Goal: Task Accomplishment & Management: Use online tool/utility

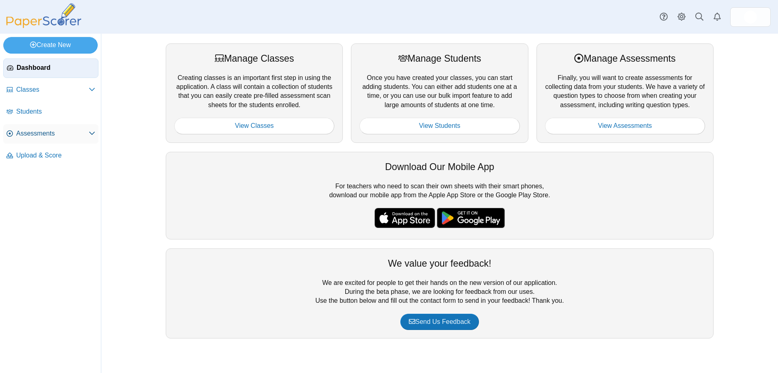
click at [56, 127] on link "Assessments" at bounding box center [50, 133] width 95 height 19
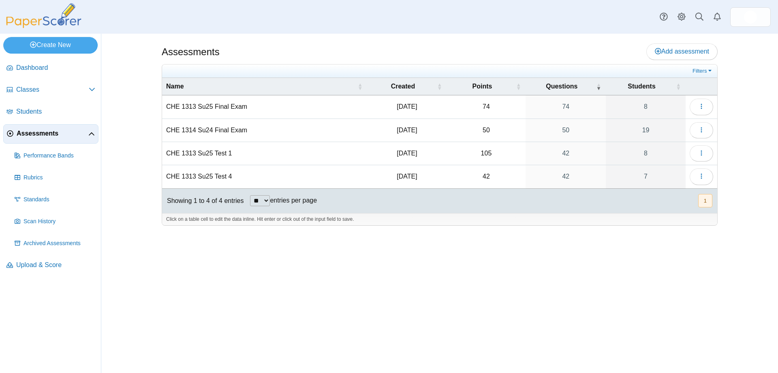
click at [216, 152] on td "CHE 1313 Su25 Test 1" at bounding box center [264, 153] width 205 height 23
click at [702, 150] on icon "button" at bounding box center [701, 153] width 6 height 6
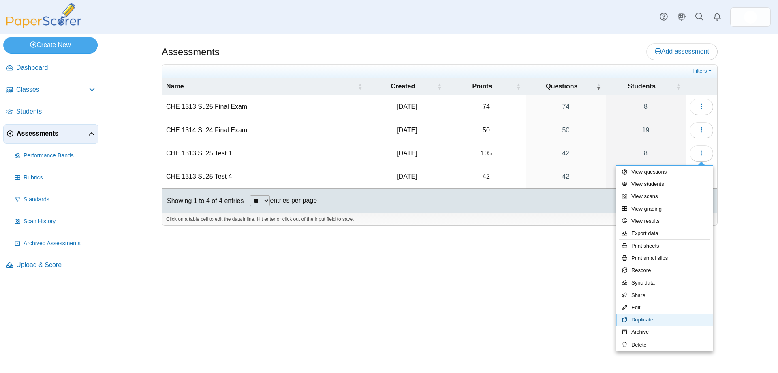
click at [653, 320] on link "Duplicate" at bounding box center [664, 319] width 97 height 12
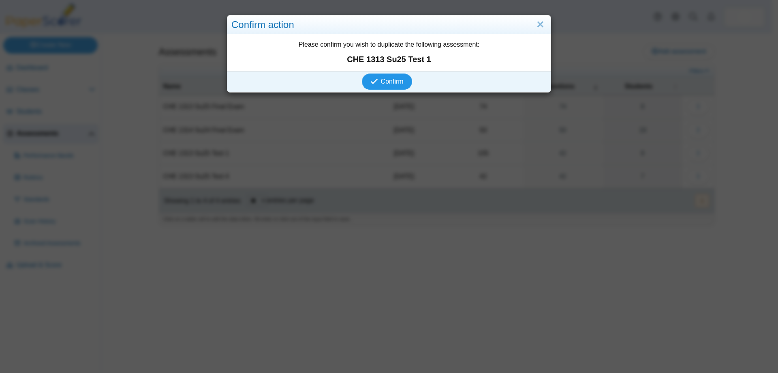
click at [385, 78] on span "Confirm" at bounding box center [392, 81] width 23 height 7
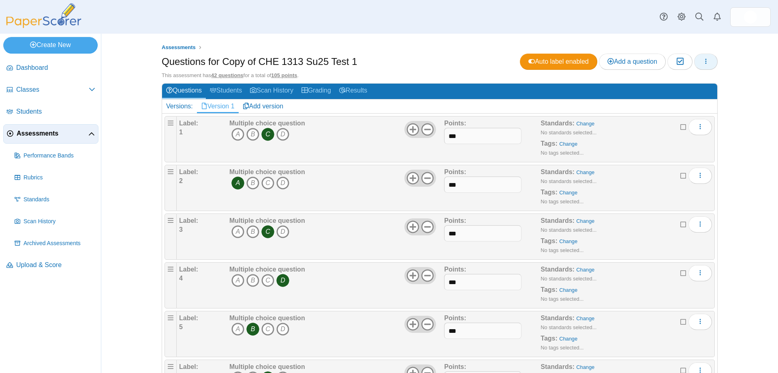
click at [703, 58] on icon "button" at bounding box center [706, 61] width 6 height 6
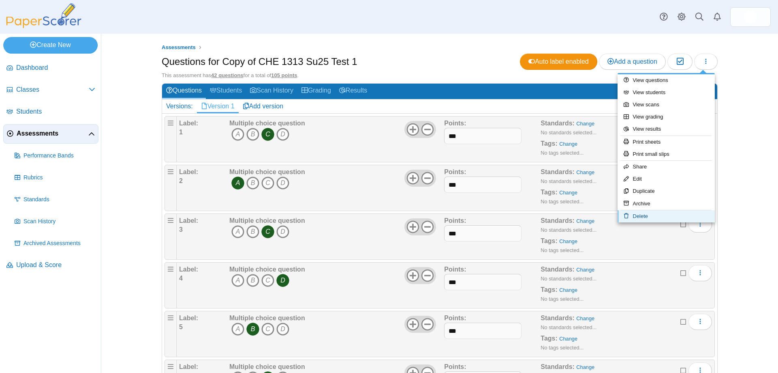
click at [653, 214] on link "Delete" at bounding box center [666, 216] width 97 height 12
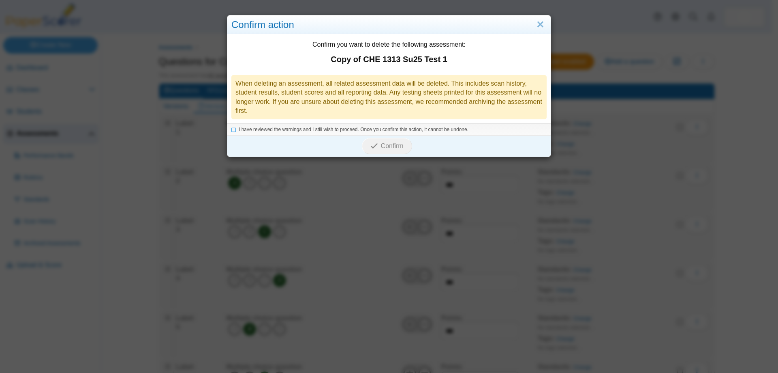
click at [375, 99] on div "When deleting an assessment, all related assessment data will be deleted. This …" at bounding box center [388, 97] width 315 height 45
click at [231, 128] on icon at bounding box center [233, 128] width 5 height 4
click at [391, 148] on span "Confirm" at bounding box center [392, 145] width 23 height 7
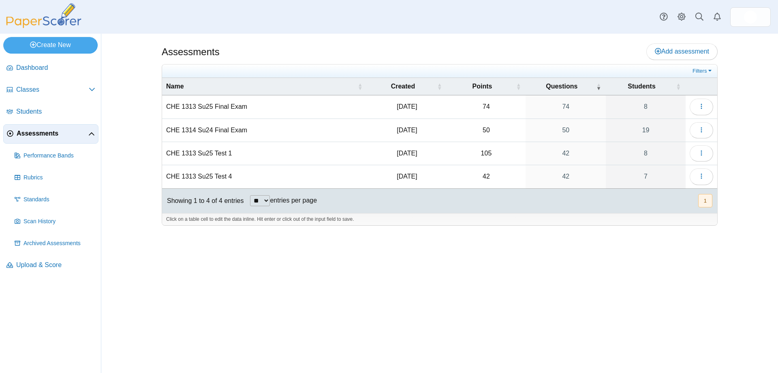
click at [45, 133] on span "Assessments" at bounding box center [53, 133] width 72 height 9
click at [35, 89] on span "Classes" at bounding box center [52, 89] width 73 height 9
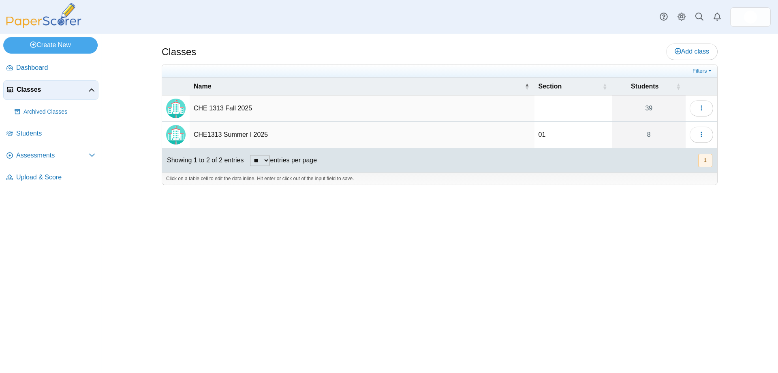
click at [211, 105] on td "CHE 1313 Fall 2025" at bounding box center [362, 108] width 345 height 26
click at [696, 106] on button "button" at bounding box center [702, 108] width 24 height 16
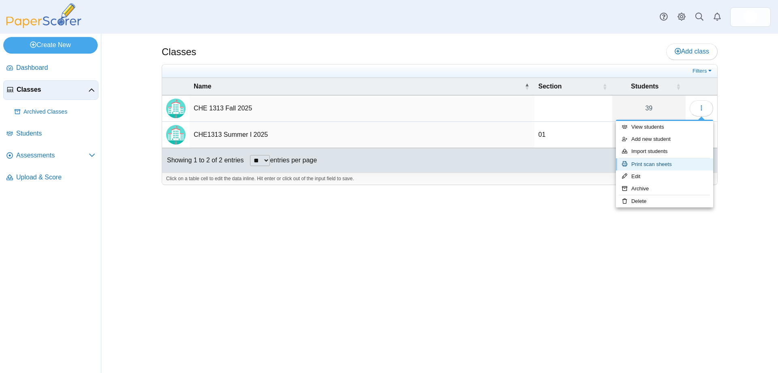
click at [664, 161] on link "Print scan sheets" at bounding box center [664, 164] width 97 height 12
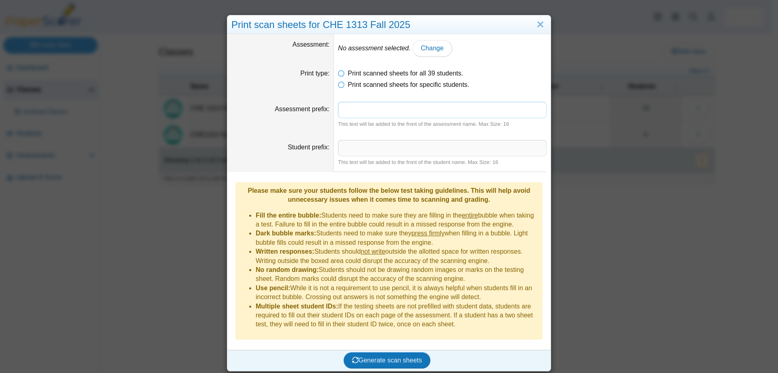
click at [367, 107] on input "Assessment prefix" at bounding box center [442, 110] width 209 height 16
type input "**********"
click at [392, 356] on span "Generate scan sheets" at bounding box center [387, 359] width 70 height 7
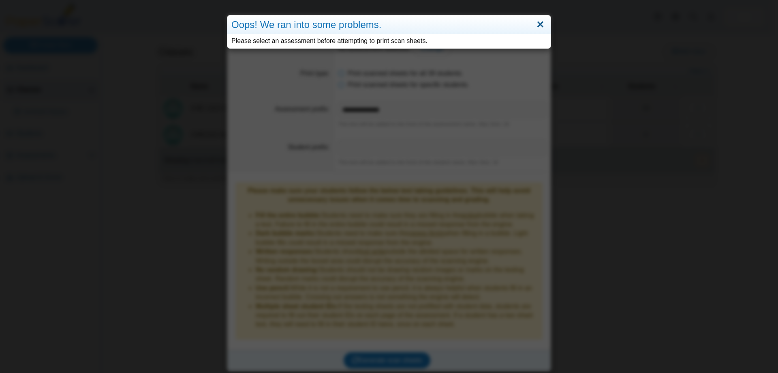
click at [537, 24] on link "Close" at bounding box center [540, 25] width 13 height 14
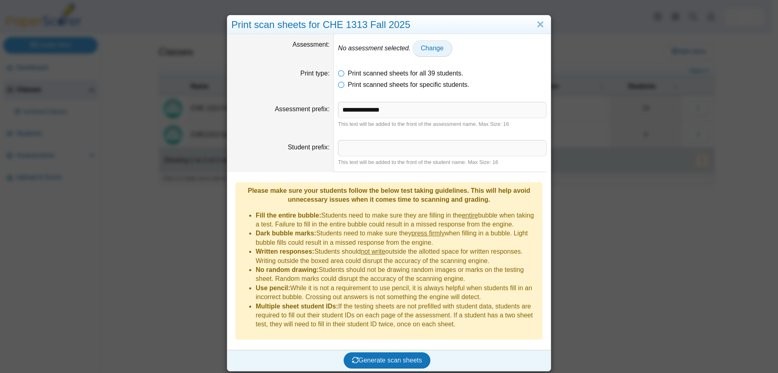
click at [436, 48] on span "Change" at bounding box center [432, 48] width 23 height 7
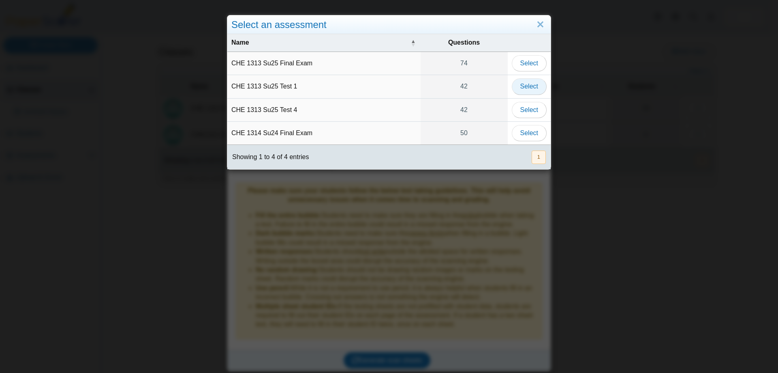
click at [516, 86] on button "Select" at bounding box center [529, 86] width 35 height 16
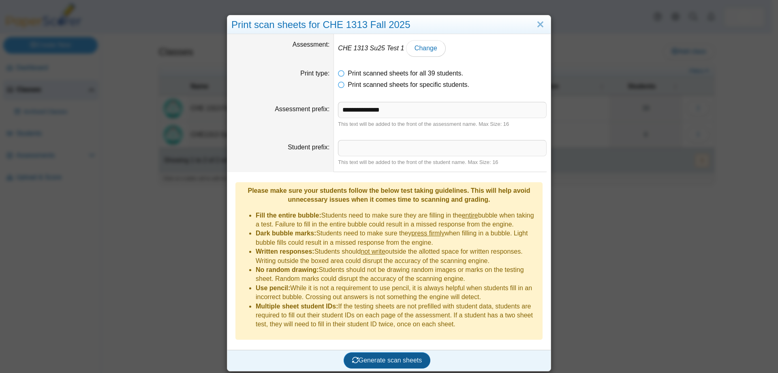
click at [398, 356] on span "Generate scan sheets" at bounding box center [387, 359] width 70 height 7
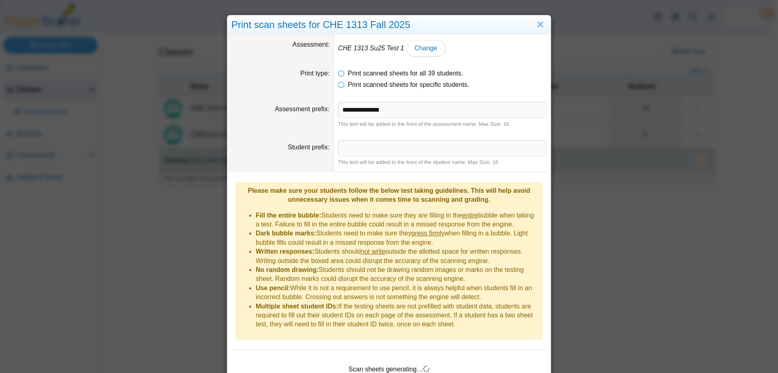
scroll to position [29, 0]
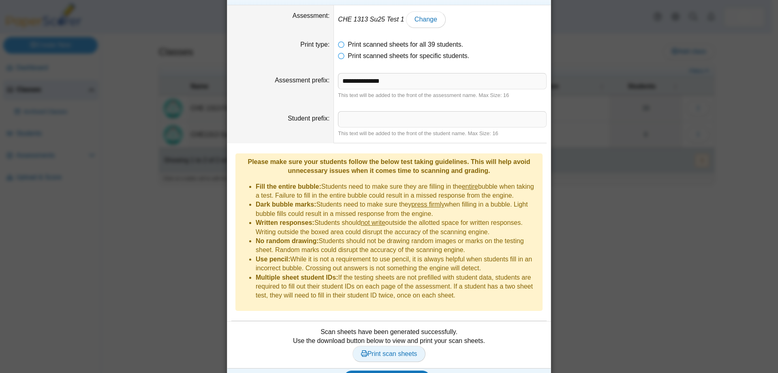
click at [409, 350] on span "Print scan sheets" at bounding box center [389, 353] width 56 height 7
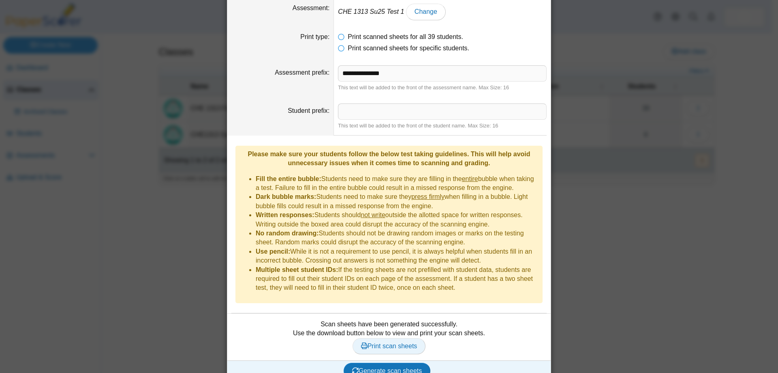
scroll to position [0, 0]
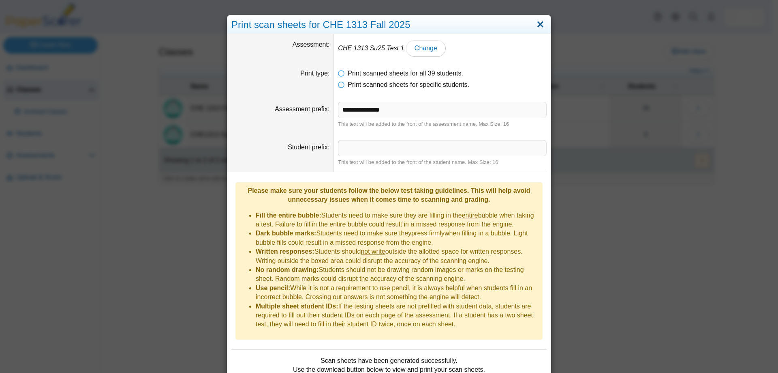
click at [535, 21] on link "Close" at bounding box center [540, 25] width 13 height 14
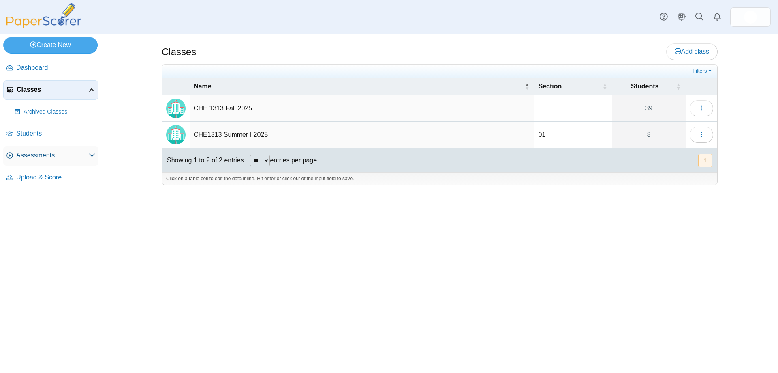
click at [46, 148] on link "Assessments" at bounding box center [50, 155] width 95 height 19
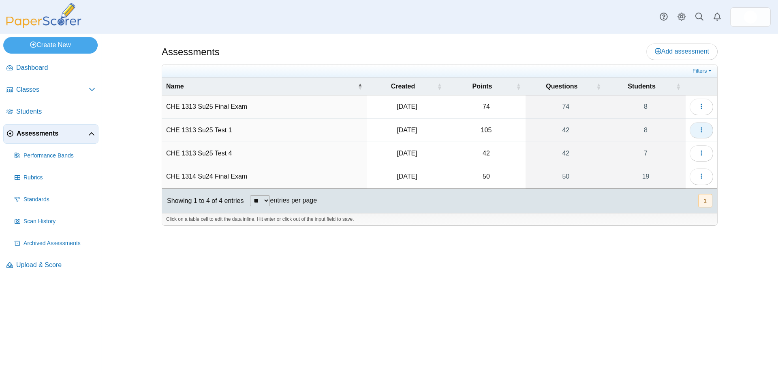
click at [704, 130] on icon "button" at bounding box center [701, 129] width 6 height 6
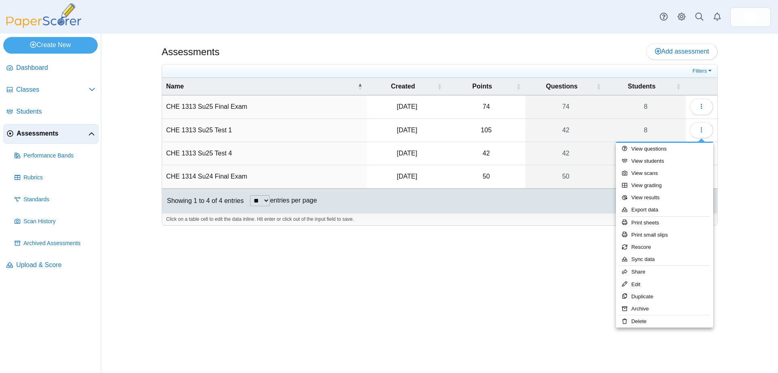
click at [189, 130] on td "CHE 1313 Su25 Test 1" at bounding box center [264, 130] width 205 height 23
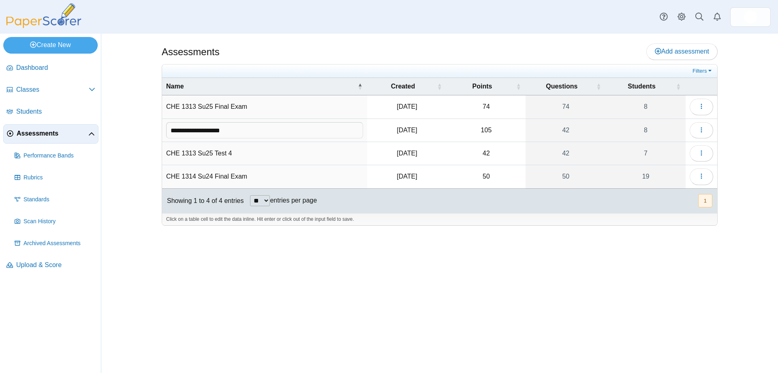
click at [215, 130] on input "**********" at bounding box center [264, 130] width 197 height 16
type input "**********"
click at [48, 90] on span "Classes" at bounding box center [52, 89] width 73 height 9
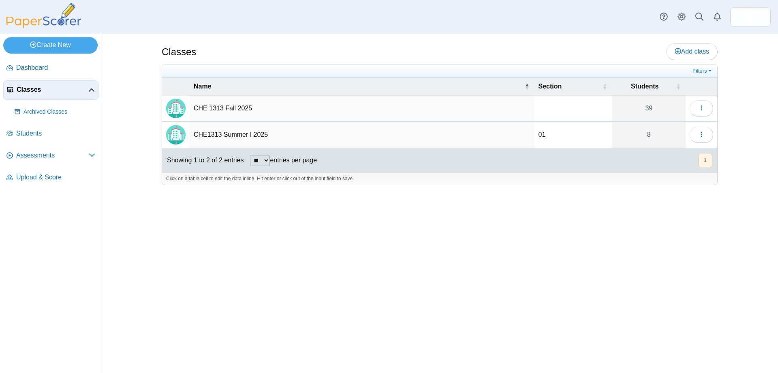
click at [212, 108] on td "CHE 1313 Fall 2025" at bounding box center [362, 108] width 345 height 26
click at [702, 107] on use "button" at bounding box center [701, 107] width 1 height 5
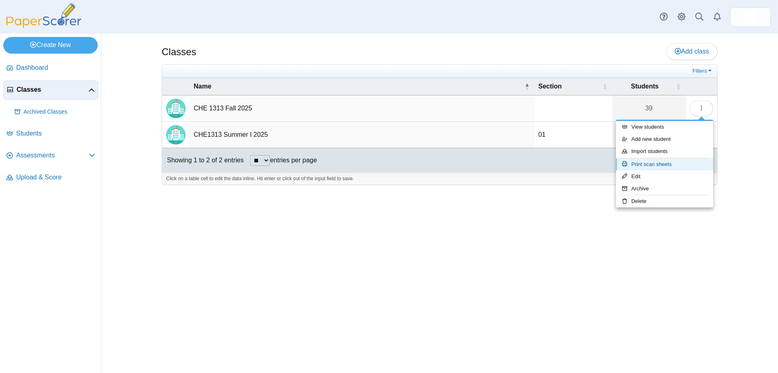
click at [662, 162] on link "Print scan sheets" at bounding box center [664, 164] width 97 height 12
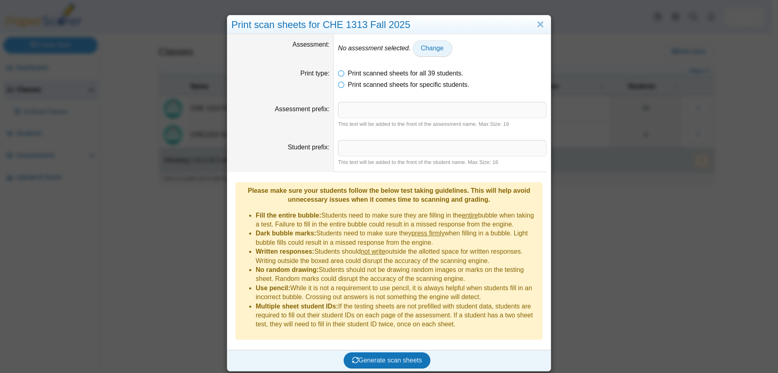
click at [435, 44] on link "Change" at bounding box center [433, 48] width 40 height 16
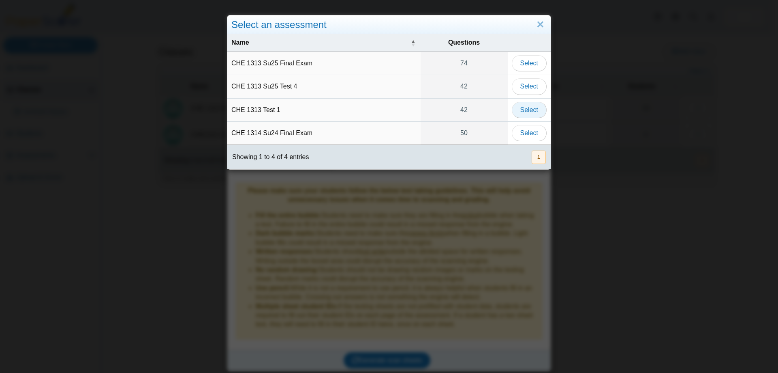
click at [528, 109] on span "Select" at bounding box center [529, 109] width 18 height 7
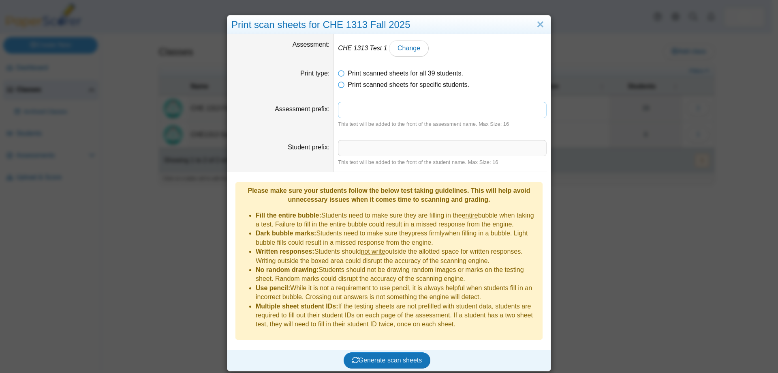
click at [366, 110] on input "Assessment prefix" at bounding box center [442, 110] width 209 height 16
type input "*********"
click at [398, 356] on span "Generate scan sheets" at bounding box center [387, 359] width 70 height 7
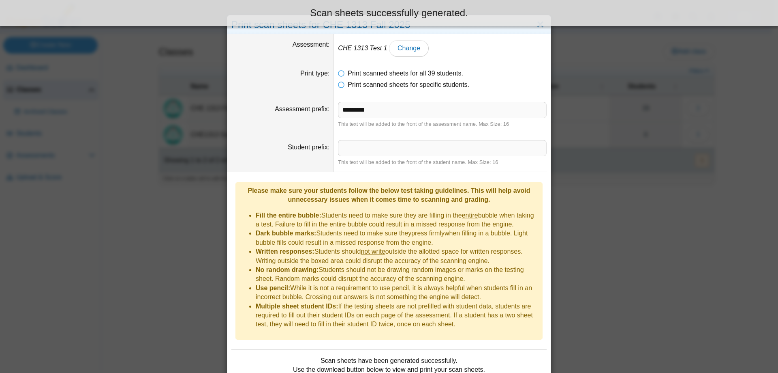
scroll to position [36, 0]
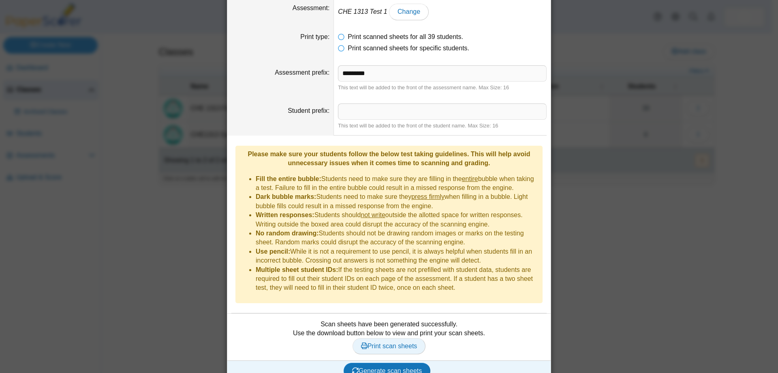
click at [397, 342] on span "Print scan sheets" at bounding box center [389, 345] width 56 height 7
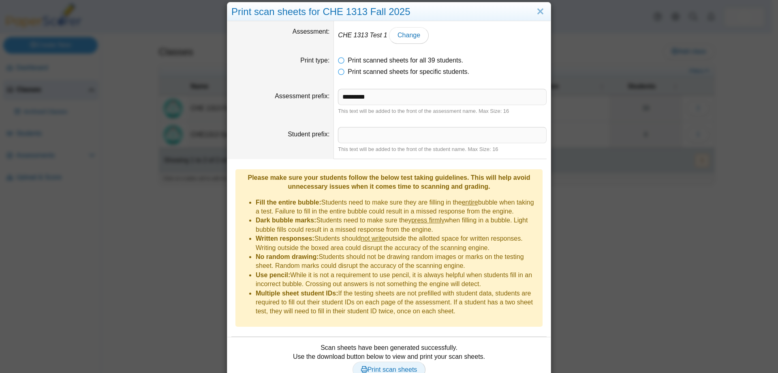
scroll to position [0, 0]
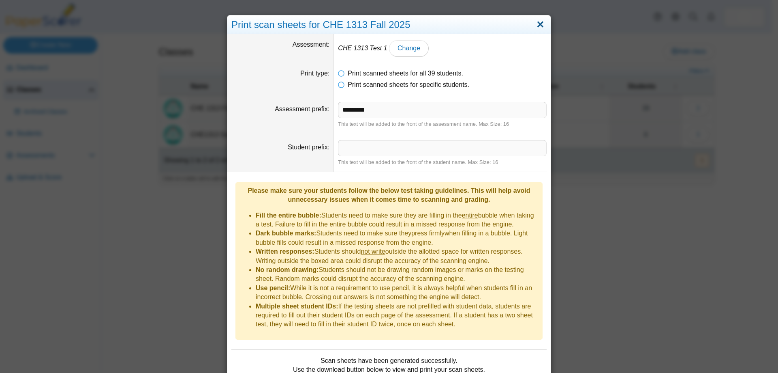
click at [537, 25] on link "Close" at bounding box center [540, 25] width 13 height 14
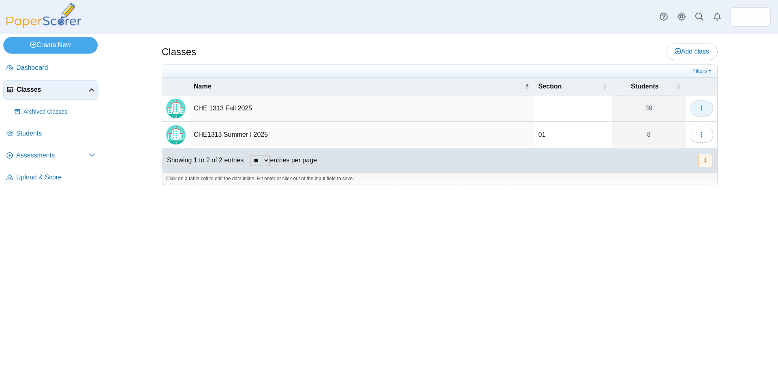
click at [696, 106] on button "button" at bounding box center [702, 108] width 24 height 16
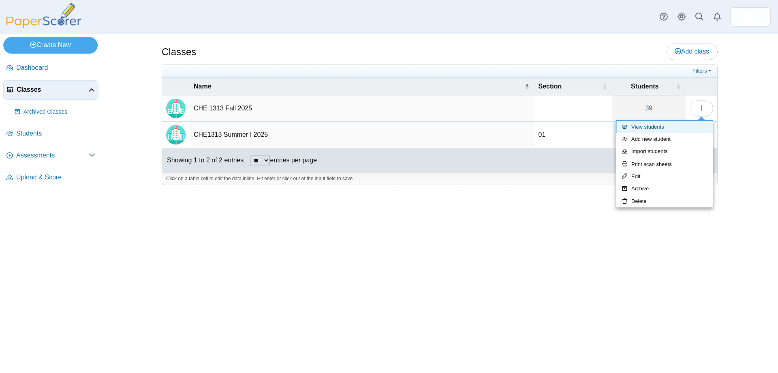
click at [668, 128] on link "View students" at bounding box center [664, 127] width 97 height 12
click at [660, 126] on link "View students" at bounding box center [664, 127] width 97 height 12
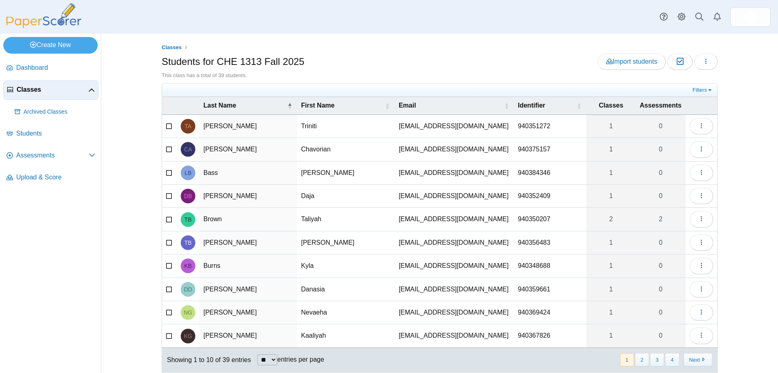
scroll to position [19, 0]
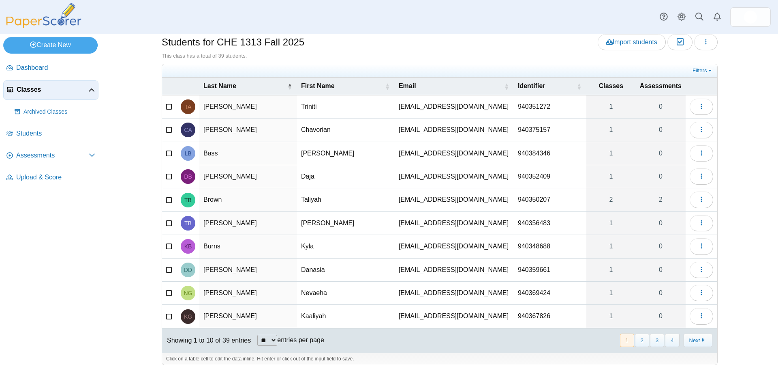
click at [348, 15] on div "Dashboard Classes Archived classes Students" at bounding box center [389, 17] width 778 height 34
click at [747, 15] on img at bounding box center [750, 17] width 13 height 13
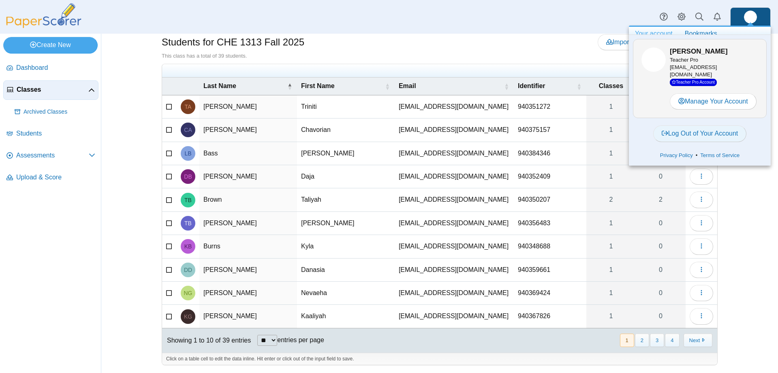
click at [707, 132] on link "Log Out of Your Account" at bounding box center [700, 133] width 94 height 16
